Goal: Task Accomplishment & Management: Complete application form

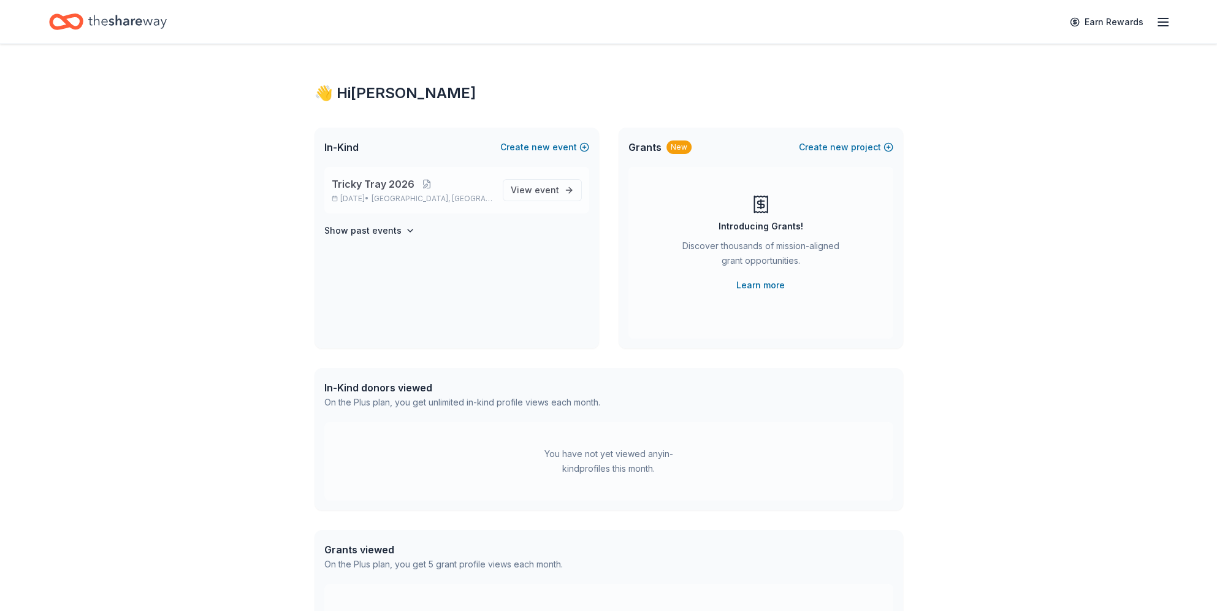
click at [463, 188] on p "Tricky Tray 2026" at bounding box center [412, 184] width 161 height 15
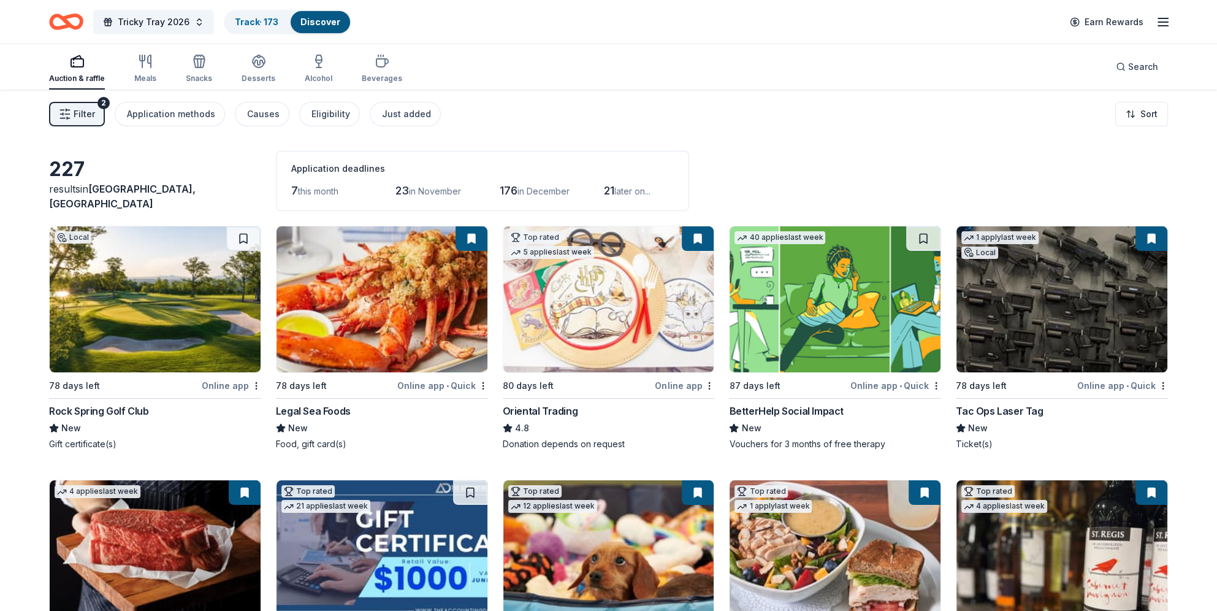
click at [307, 192] on span "this month" at bounding box center [318, 191] width 40 height 10
click at [187, 115] on div "Application methods" at bounding box center [171, 114] width 88 height 15
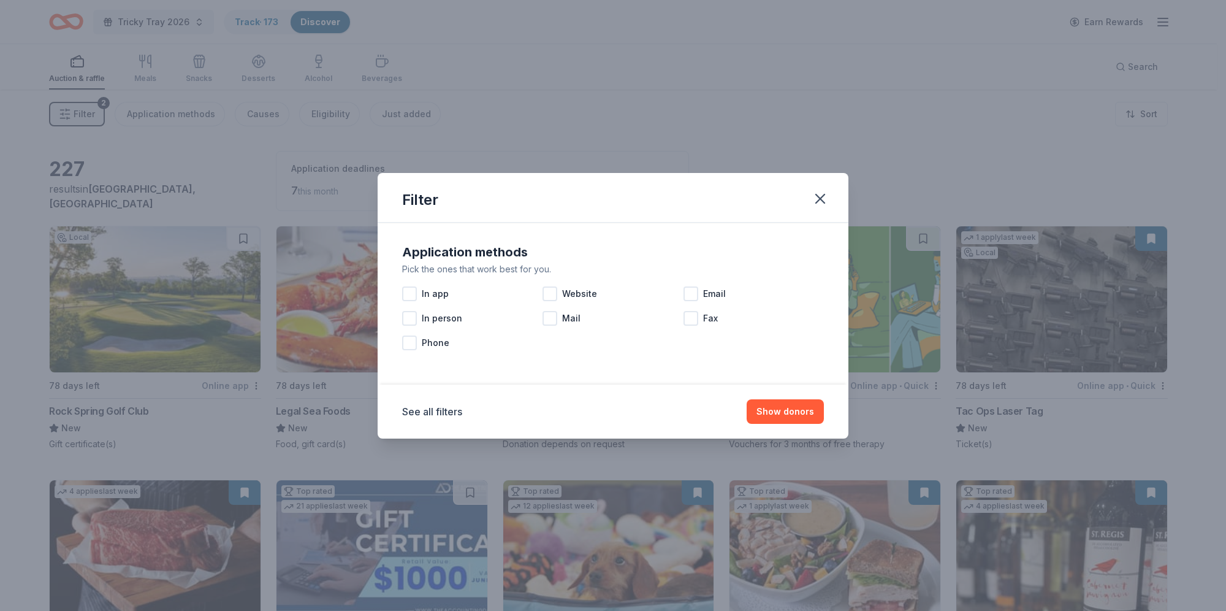
click at [495, 115] on div "Filter Application methods Pick the ones that work best for you. In app Website…" at bounding box center [613, 305] width 1226 height 611
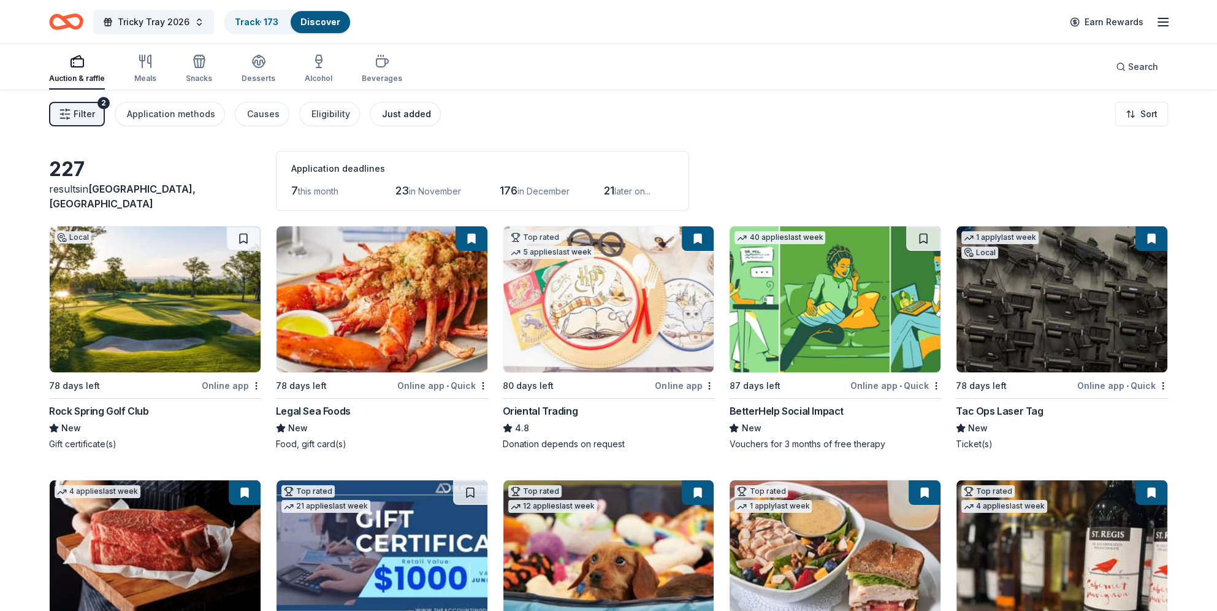
click at [391, 113] on div "Just added" at bounding box center [406, 114] width 49 height 15
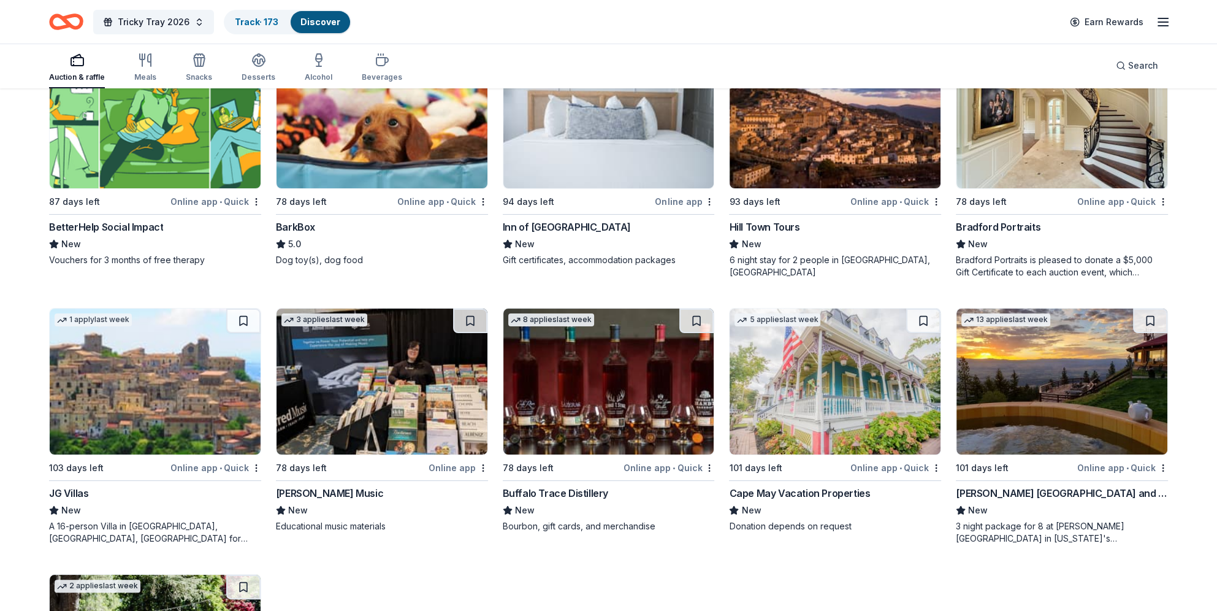
scroll to position [368, 0]
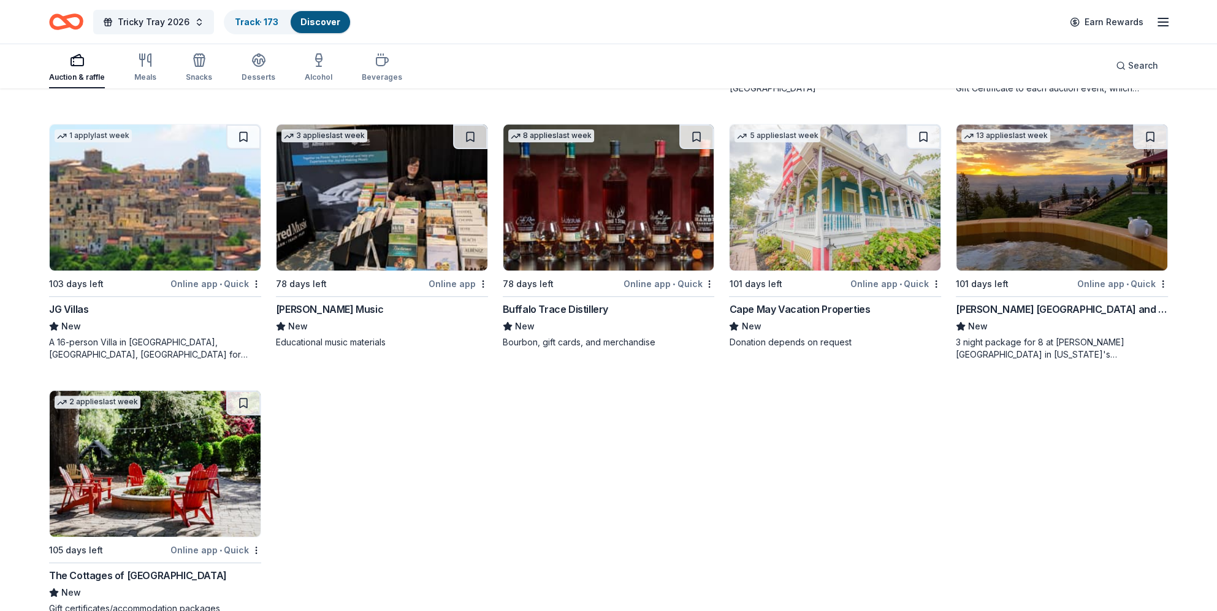
click at [766, 308] on div "Cape May Vacation Properties" at bounding box center [799, 309] width 141 height 15
click at [249, 29] on div "Track · 173" at bounding box center [256, 22] width 63 height 22
click at [247, 17] on link "Track · 173" at bounding box center [257, 22] width 44 height 10
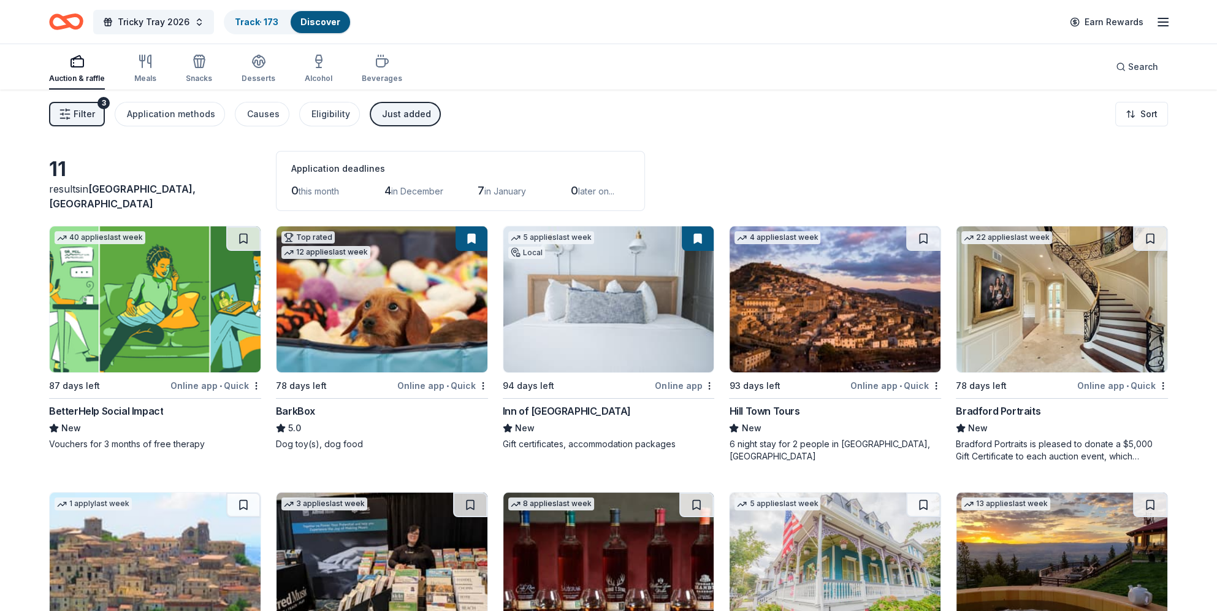
click at [382, 113] on div "Just added" at bounding box center [406, 114] width 49 height 15
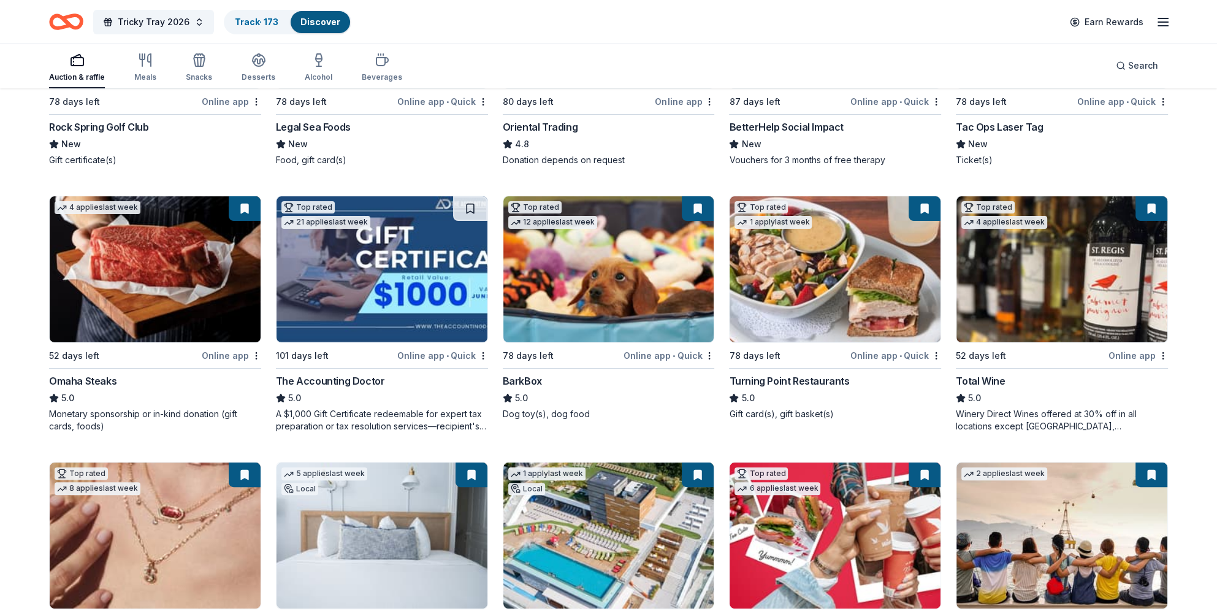
scroll to position [307, 0]
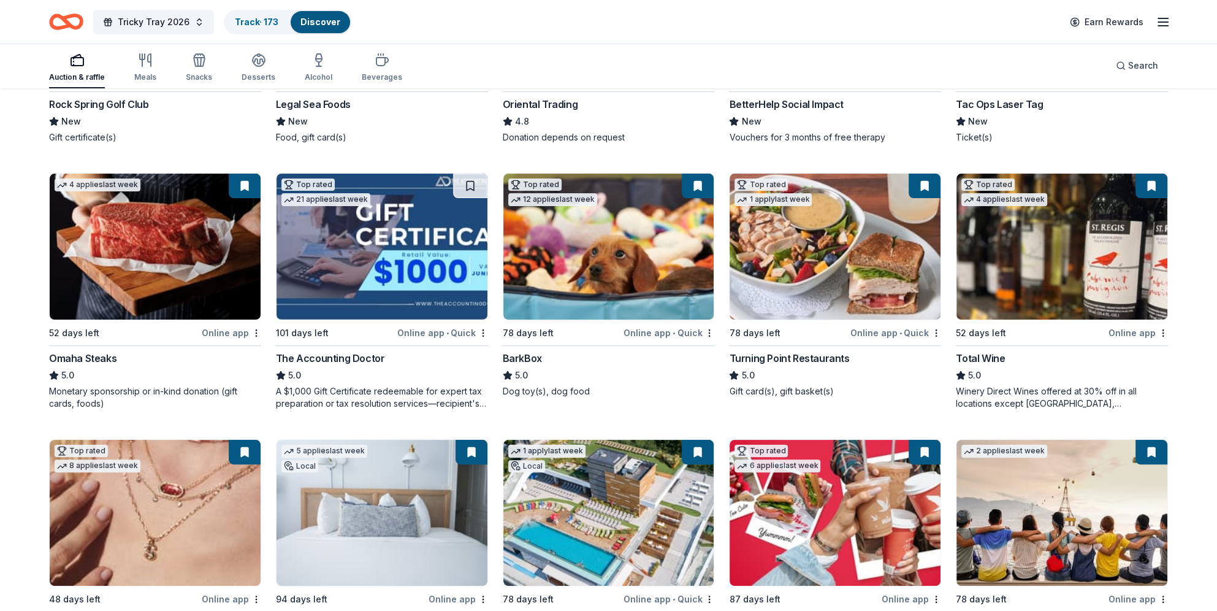
click at [1000, 283] on img at bounding box center [1061, 246] width 211 height 146
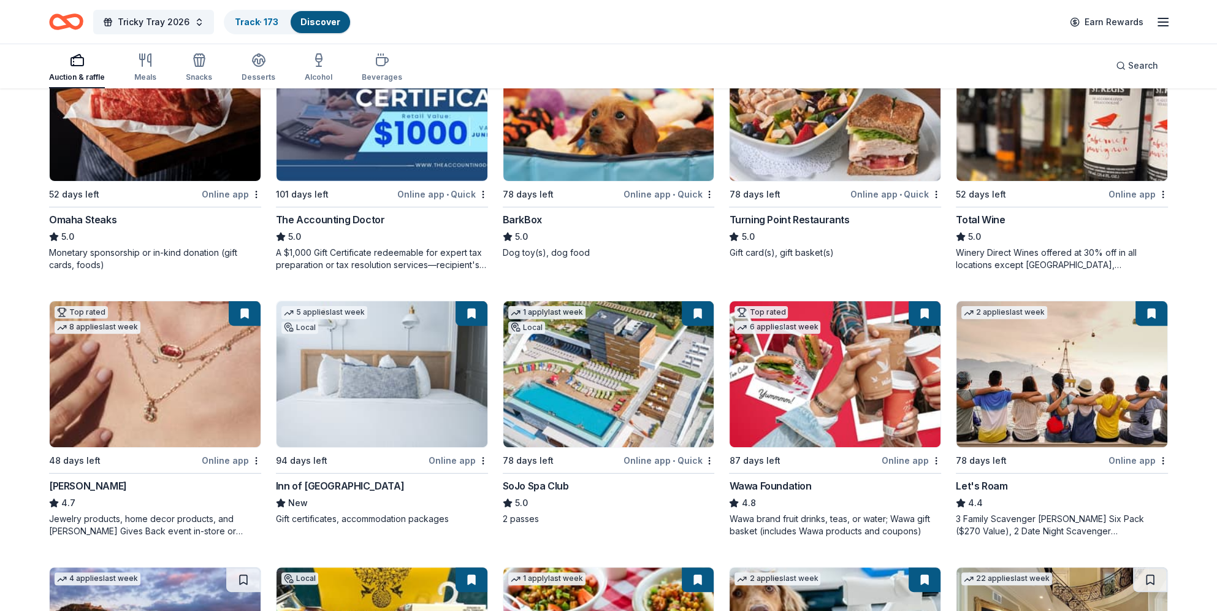
scroll to position [490, 0]
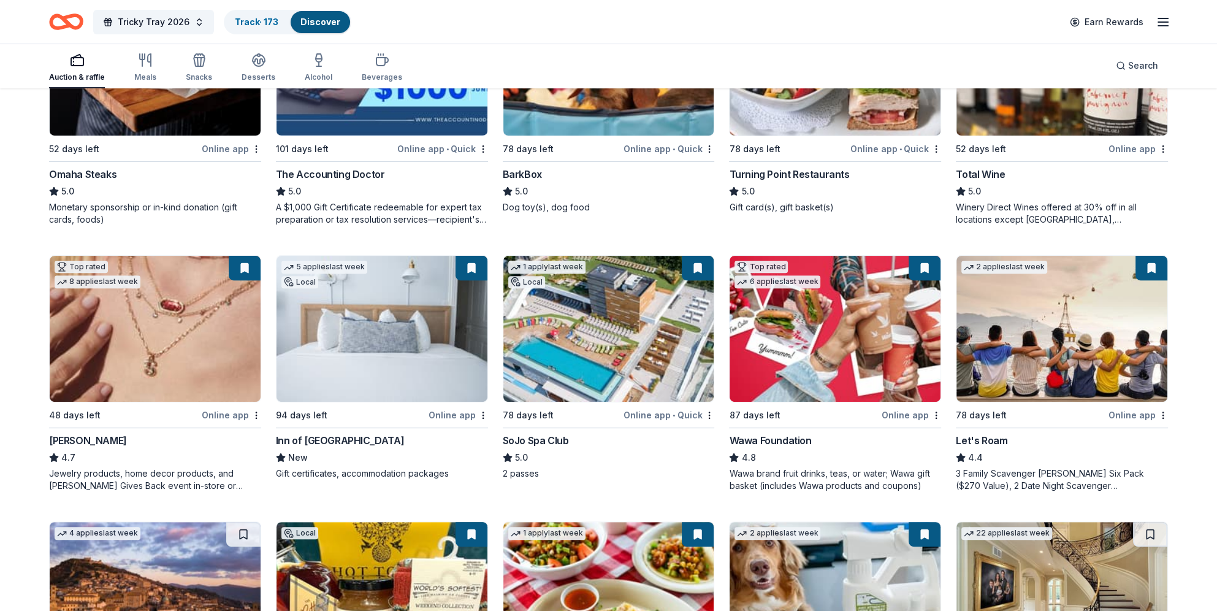
click at [563, 441] on div "SoJo Spa Club" at bounding box center [536, 440] width 66 height 15
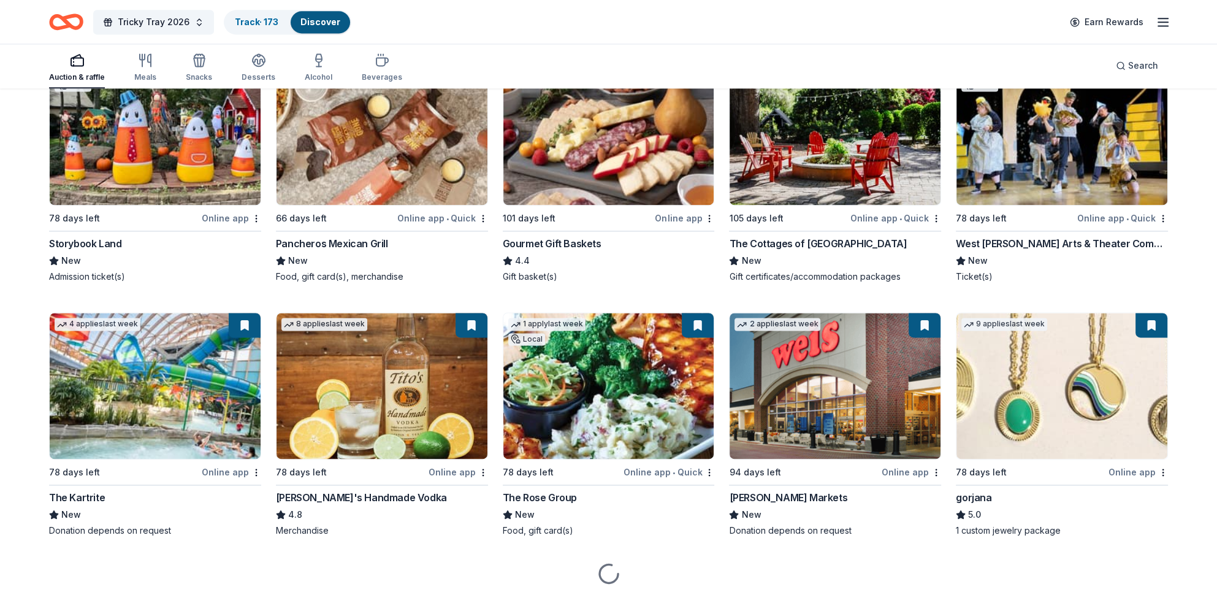
scroll to position [2281, 0]
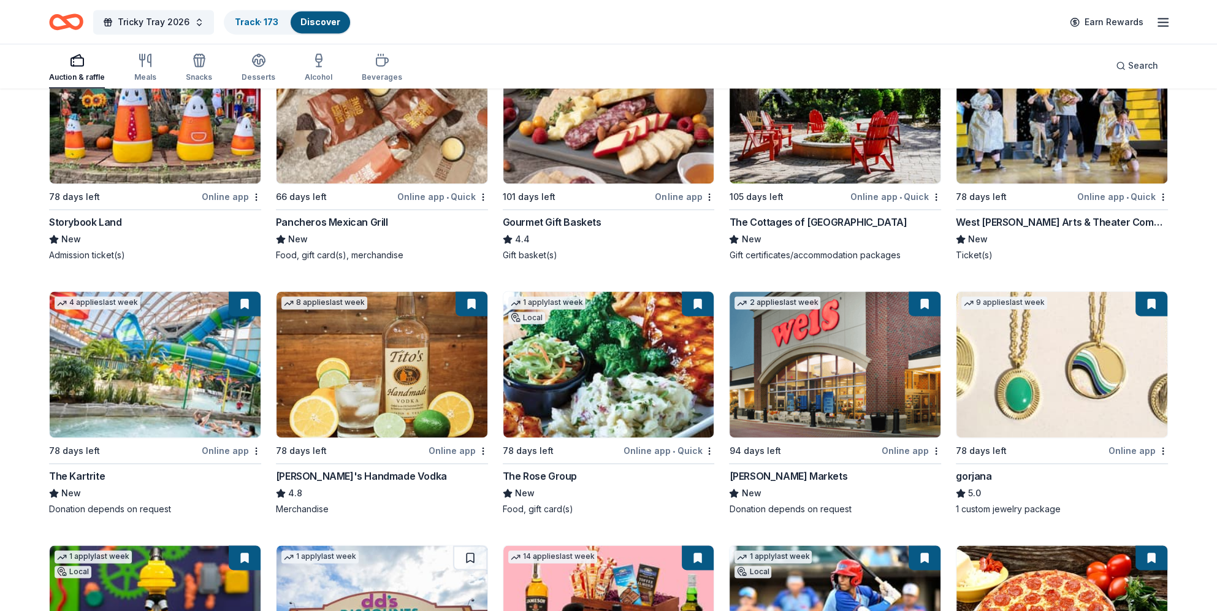
click at [180, 400] on img at bounding box center [155, 364] width 211 height 146
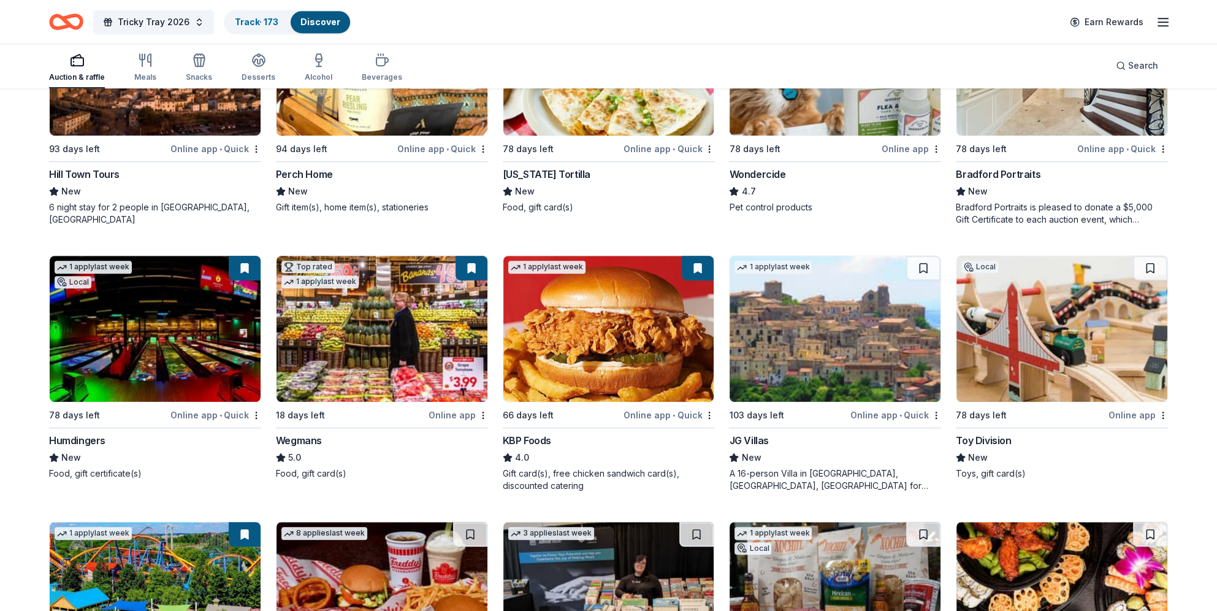
scroll to position [777, 0]
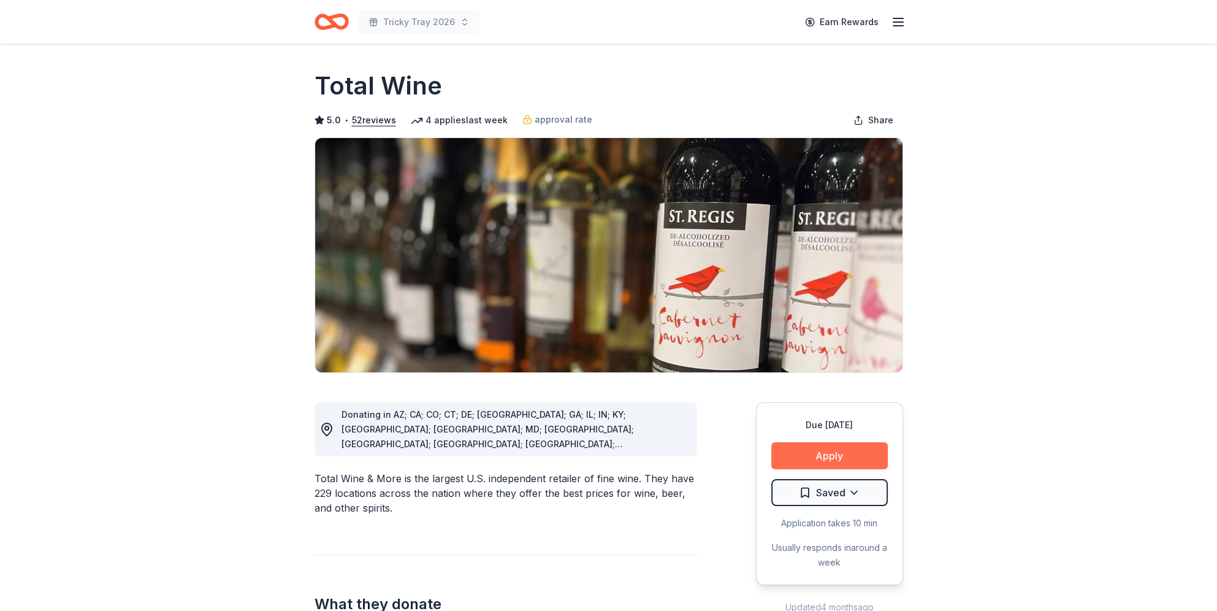
click at [848, 454] on button "Apply" at bounding box center [829, 455] width 116 height 27
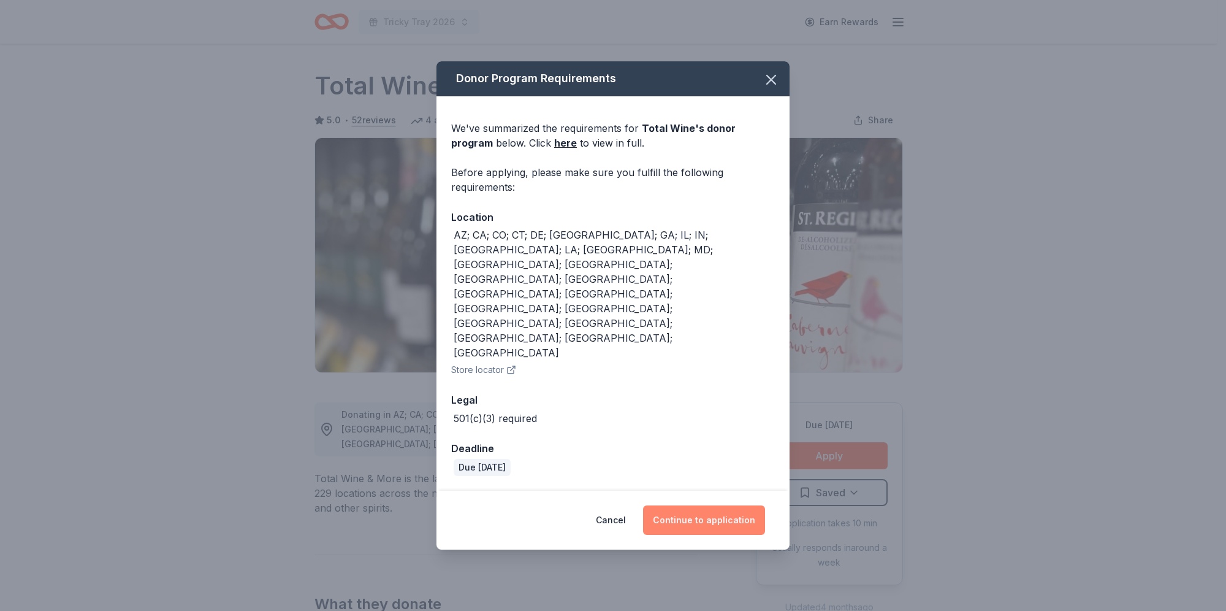
click at [700, 505] on button "Continue to application" at bounding box center [704, 519] width 122 height 29
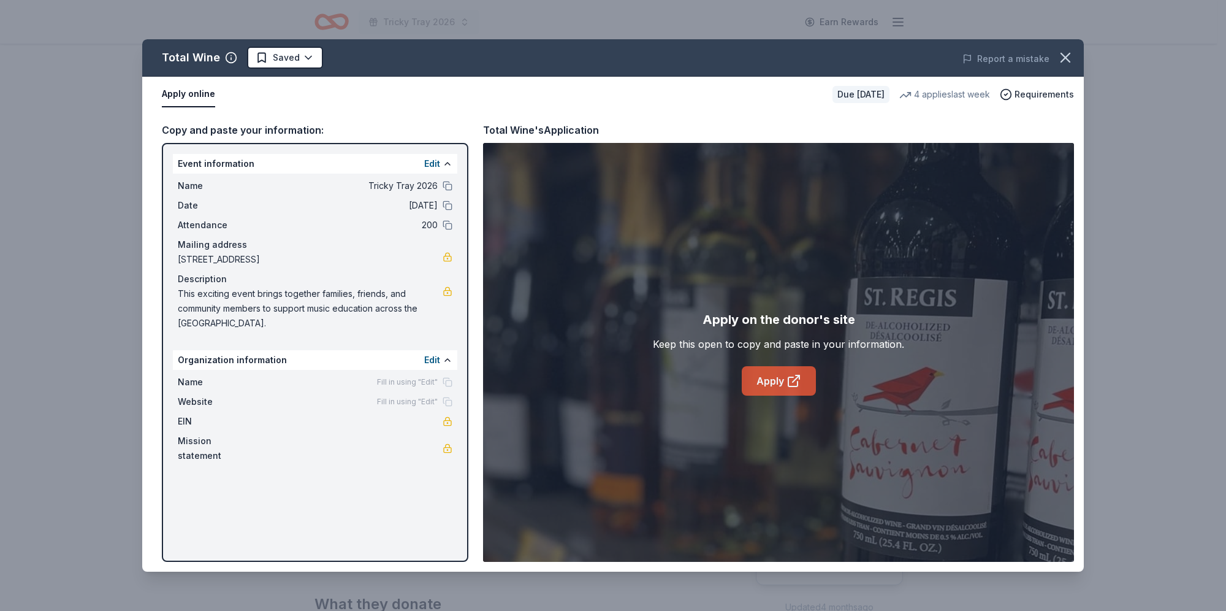
click at [784, 383] on link "Apply" at bounding box center [779, 380] width 74 height 29
click at [321, 61] on div "Total Wine Saved" at bounding box center [424, 58] width 565 height 22
click at [310, 61] on html "Tricky Tray 2026 Earn Rewards Due in 52 days Share Total Wine 5.0 • 52 reviews …" at bounding box center [613, 305] width 1226 height 611
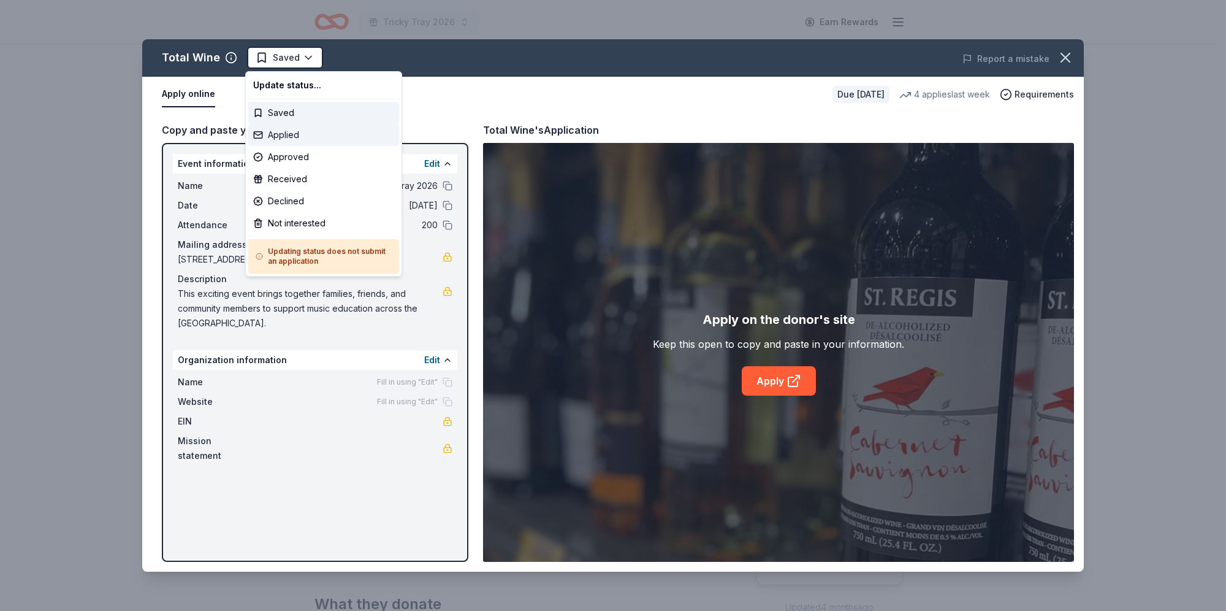
click at [282, 140] on div "Applied" at bounding box center [323, 135] width 151 height 22
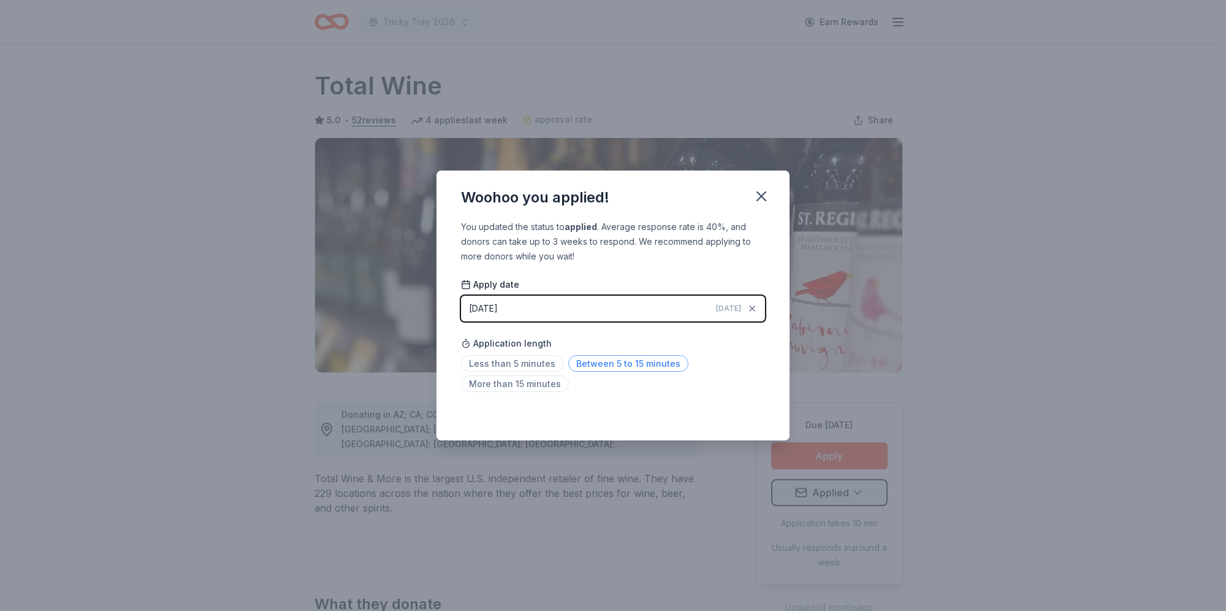
click at [590, 368] on span "Between 5 to 15 minutes" at bounding box center [628, 363] width 120 height 17
click at [763, 196] on icon "button" at bounding box center [761, 196] width 17 height 17
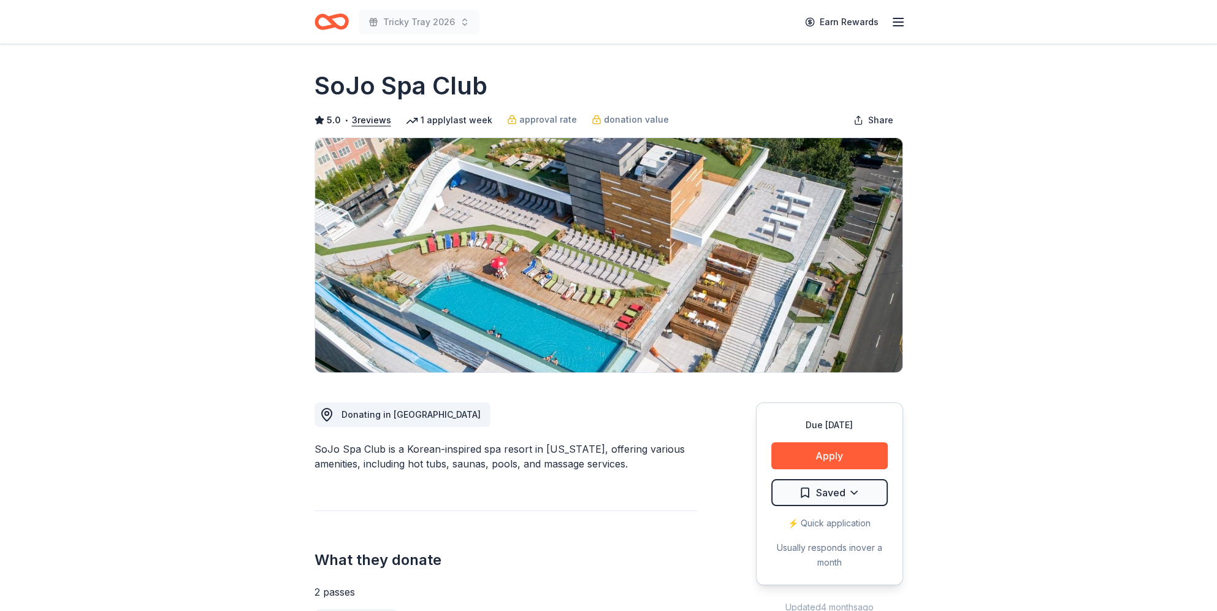
drag, startPoint x: 482, startPoint y: 82, endPoint x: 319, endPoint y: 83, distance: 163.1
click at [319, 83] on h1 "SoJo Spa Club" at bounding box center [400, 86] width 173 height 34
drag, startPoint x: 318, startPoint y: 83, endPoint x: 474, endPoint y: 85, distance: 157.0
click at [471, 83] on h1 "SoJo Spa Club" at bounding box center [400, 86] width 173 height 34
click at [798, 447] on button "Apply" at bounding box center [829, 455] width 116 height 27
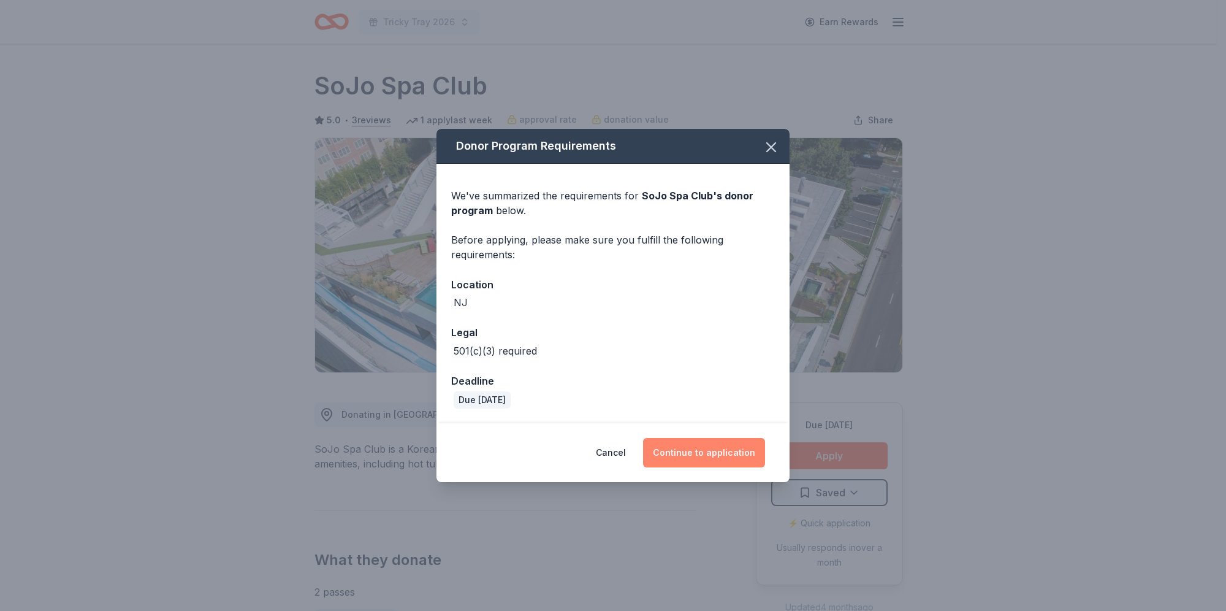
click at [725, 449] on button "Continue to application" at bounding box center [704, 452] width 122 height 29
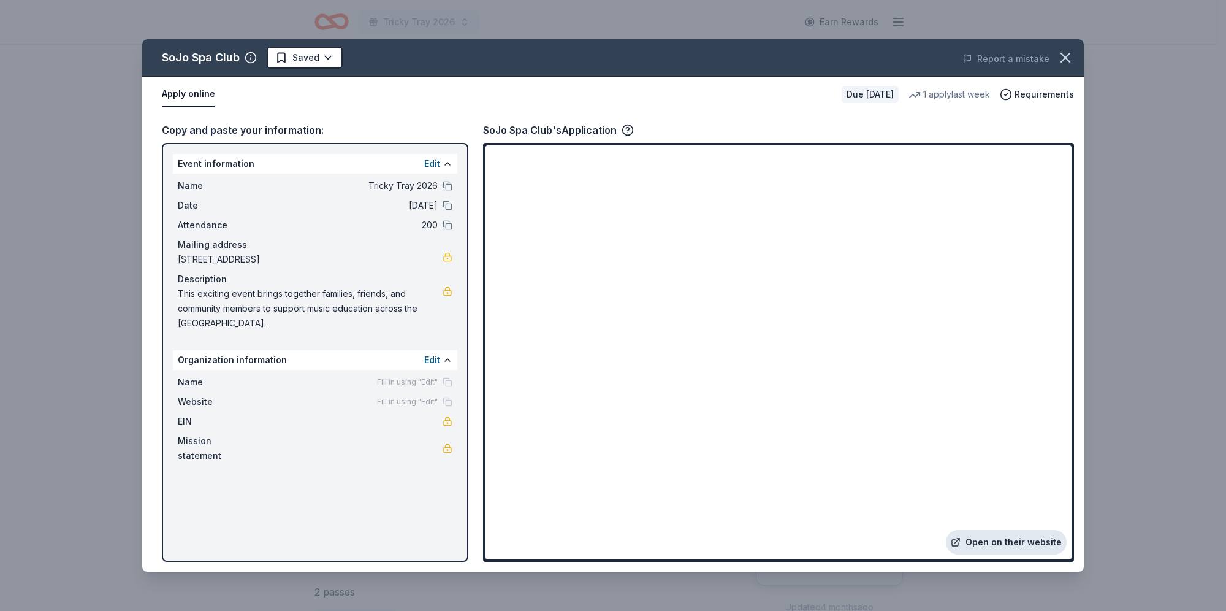
click at [991, 536] on link "Open on their website" at bounding box center [1006, 542] width 121 height 25
